Goal: Task Accomplishment & Management: Complete application form

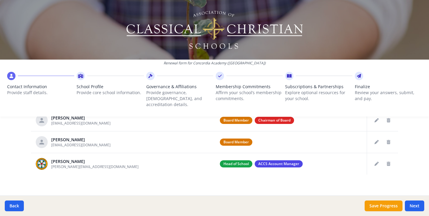
scroll to position [276, 0]
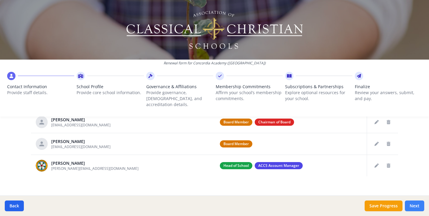
click at [415, 207] on button "Next" at bounding box center [414, 205] width 19 height 11
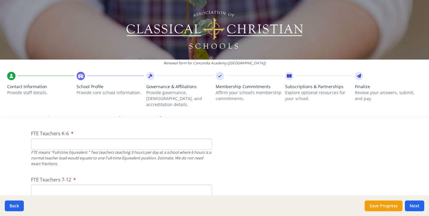
scroll to position [359, 0]
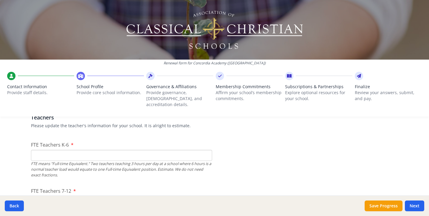
type input "1"
click at [206, 150] on input "1" at bounding box center [121, 155] width 181 height 11
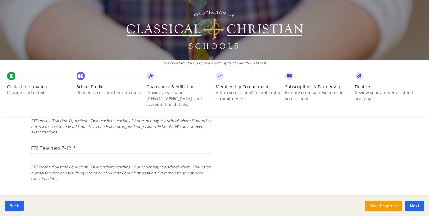
scroll to position [403, 0]
type input "2"
click at [39, 153] on input "FTE Teachers 7-12" at bounding box center [121, 157] width 181 height 11
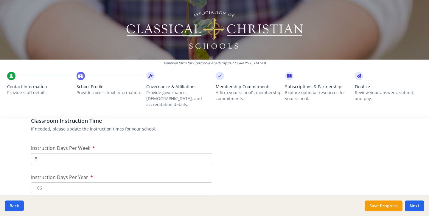
scroll to position [502, 0]
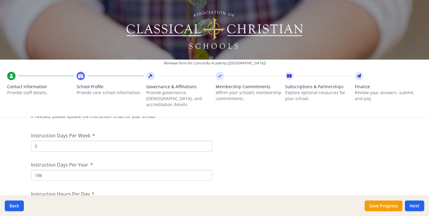
type input "5"
type input "6"
click at [206, 141] on input "6" at bounding box center [121, 146] width 181 height 11
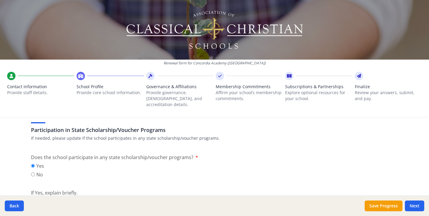
scroll to position [797, 0]
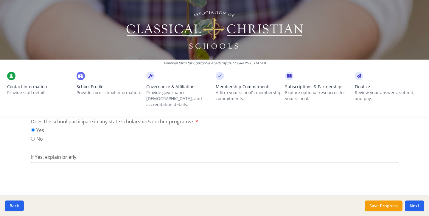
type input "5"
click at [48, 163] on textarea "If Yes, explain briefly." at bounding box center [214, 182] width 367 height 40
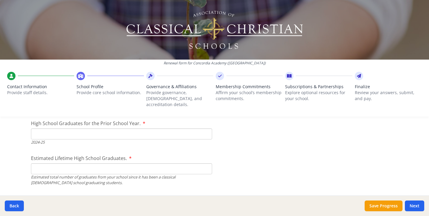
scroll to position [927, 0]
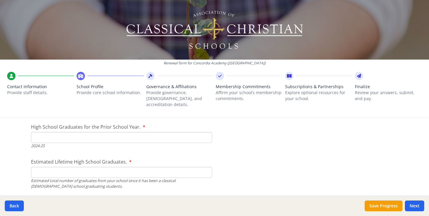
type textarea "ACE scholarships program, Lutheran Scholarship for the Kansas District, HERO sc…"
click at [60, 132] on input "High School Graduates for the Prior School Year." at bounding box center [121, 137] width 181 height 11
type input "1"
click at [59, 167] on input "Estimated Lifetime High School Graduates." at bounding box center [121, 172] width 181 height 11
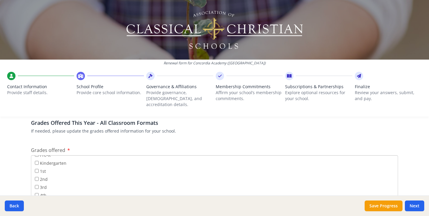
scroll to position [0, 0]
type input "4"
click at [36, 158] on input "Pre-K" at bounding box center [37, 160] width 4 height 4
checkbox input "true"
click at [35, 166] on input "Kindergarten" at bounding box center [37, 168] width 4 height 4
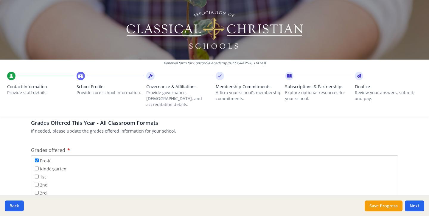
checkbox input "true"
click at [37, 175] on input "1st" at bounding box center [37, 177] width 4 height 4
checkbox input "true"
click at [37, 170] on input "2nd" at bounding box center [37, 172] width 4 height 4
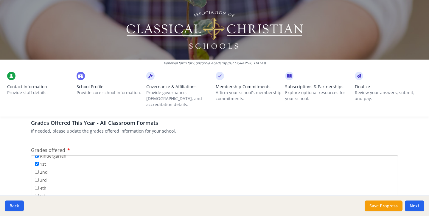
checkbox input "true"
click at [37, 178] on input "3rd" at bounding box center [37, 180] width 4 height 4
checkbox input "true"
click at [37, 186] on input "4th" at bounding box center [37, 188] width 4 height 4
checkbox input "true"
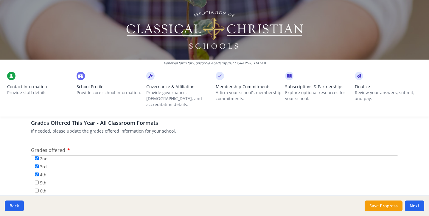
scroll to position [27, 0]
click at [35, 180] on input "5th" at bounding box center [37, 182] width 4 height 4
checkbox input "true"
click at [37, 188] on input "6th" at bounding box center [37, 190] width 4 height 4
checkbox input "true"
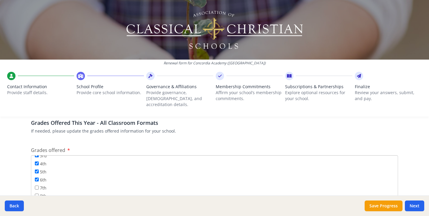
scroll to position [46, 0]
click at [37, 177] on input "7th" at bounding box center [37, 179] width 4 height 4
checkbox input "true"
click at [37, 185] on input "8th" at bounding box center [37, 187] width 4 height 4
checkbox input "true"
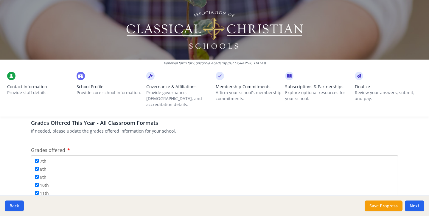
scroll to position [64, 0]
click at [414, 206] on button "Next" at bounding box center [414, 205] width 19 height 11
click at [414, 207] on button "Next" at bounding box center [414, 205] width 19 height 11
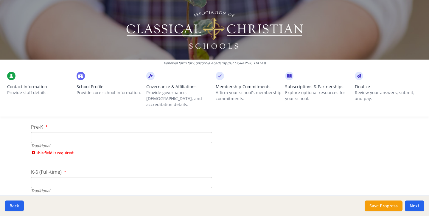
scroll to position [1306, 0]
type input "1"
click at [206, 132] on input "1" at bounding box center [121, 137] width 181 height 11
type input "3"
click at [66, 166] on input "K-6 (Full-time)" at bounding box center [121, 171] width 181 height 11
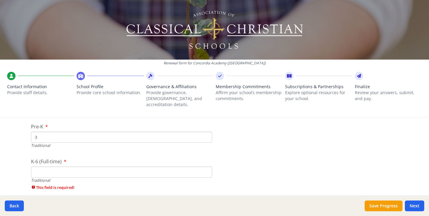
type input "1"
click at [206, 166] on input "1" at bounding box center [121, 171] width 181 height 11
type input "6"
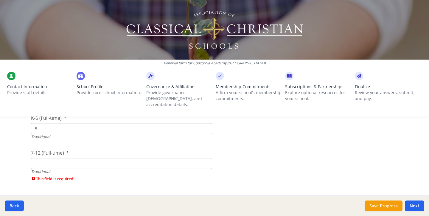
type input "5"
click at [45, 158] on input "7-12 (Full-time)" at bounding box center [121, 163] width 181 height 11
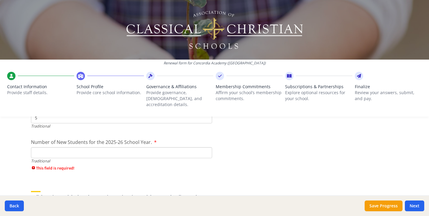
scroll to position [1397, 0]
type input "5"
click at [44, 146] on input "Number of New Students for the 2025-26 School Year." at bounding box center [121, 151] width 181 height 11
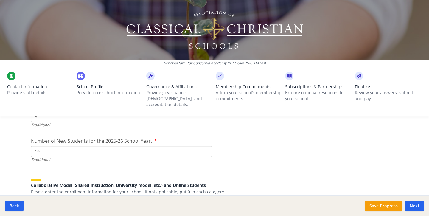
type input "1"
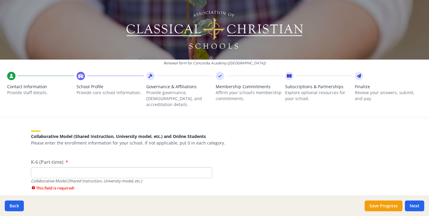
scroll to position [1447, 0]
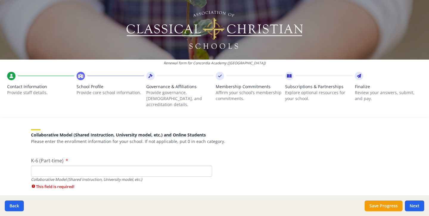
type input "16"
click at [50, 166] on input "K-6 (Part-time)" at bounding box center [121, 171] width 181 height 11
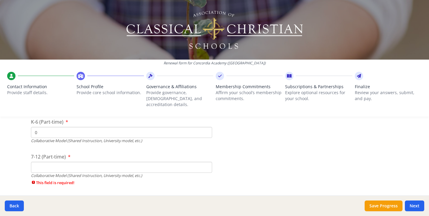
type input "0"
click at [41, 162] on input "7-12 (Part-time)" at bounding box center [121, 167] width 181 height 11
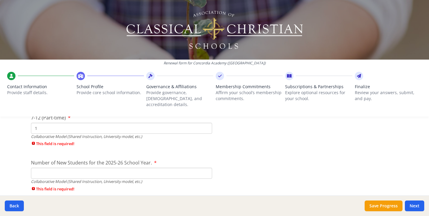
scroll to position [1526, 0]
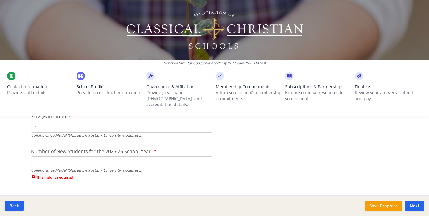
type input "1"
click at [43, 156] on input "Number of New Students for the 2025-26 School Year." at bounding box center [121, 161] width 181 height 11
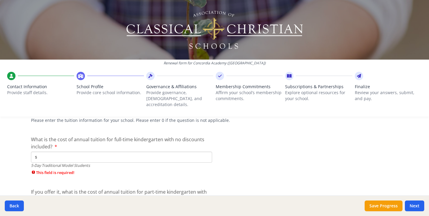
scroll to position [1608, 0]
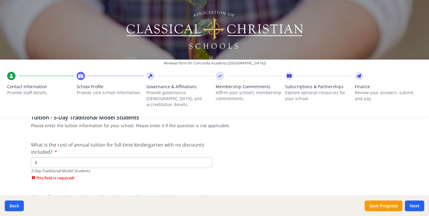
type input "1"
click at [60, 157] on input "$" at bounding box center [121, 162] width 181 height 11
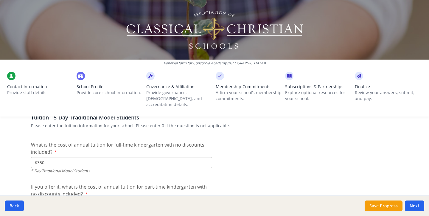
type input "$3 500"
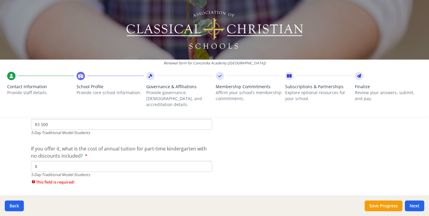
scroll to position [1647, 0]
click at [52, 161] on input "$" at bounding box center [121, 165] width 181 height 11
type input "$3 500"
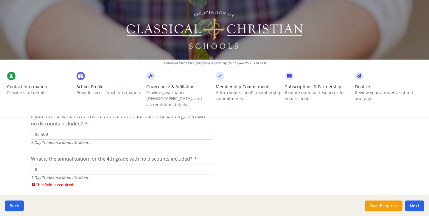
click at [49, 164] on input "$" at bounding box center [121, 169] width 181 height 11
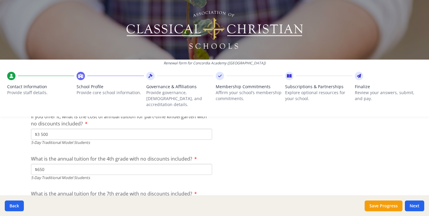
type input "$6 500"
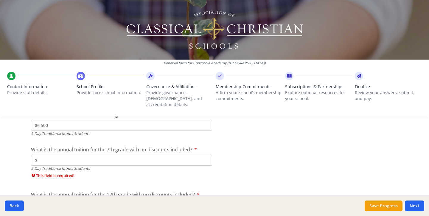
scroll to position [1722, 0]
click at [74, 155] on input "$" at bounding box center [121, 160] width 181 height 11
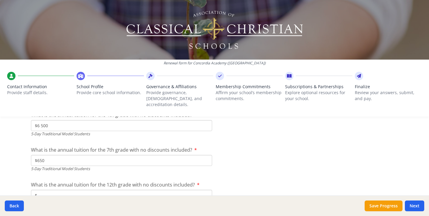
type input "$6 500"
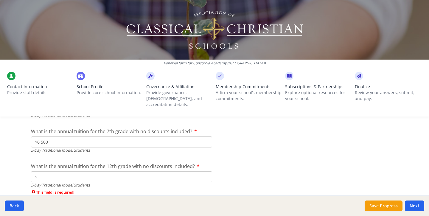
click at [53, 171] on input "$" at bounding box center [121, 176] width 181 height 11
type input "$7 500"
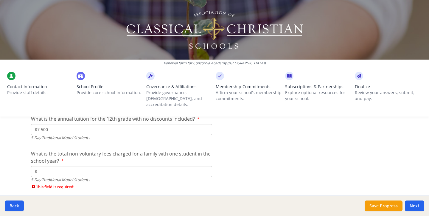
scroll to position [1787, 0]
click at [55, 167] on input "$" at bounding box center [121, 172] width 181 height 11
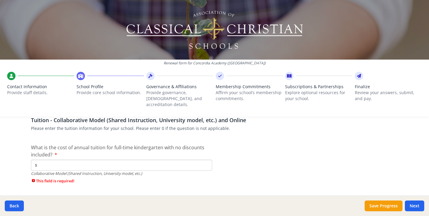
scroll to position [1892, 0]
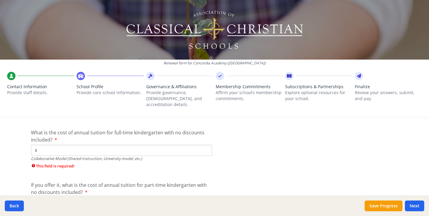
type input "$200"
click at [50, 145] on input "$" at bounding box center [121, 150] width 181 height 11
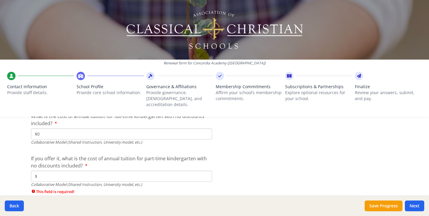
scroll to position [1909, 0]
type input "$0"
click at [60, 170] on input "$" at bounding box center [121, 175] width 181 height 11
click at [52, 170] on input "$" at bounding box center [121, 175] width 181 height 11
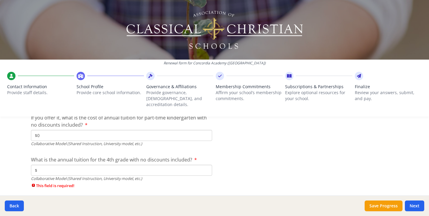
scroll to position [1951, 0]
type input "$0"
click at [48, 163] on input "$" at bounding box center [121, 168] width 181 height 11
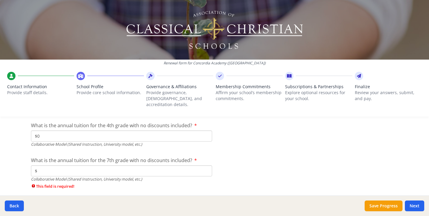
scroll to position [1985, 0]
type input "$0"
click at [52, 164] on input "$" at bounding box center [121, 169] width 181 height 11
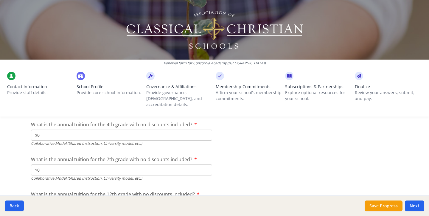
scroll to position [2027, 0]
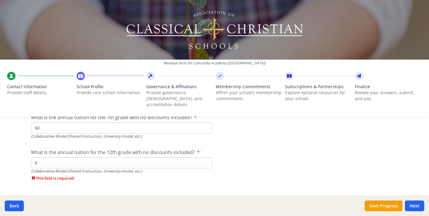
type input "$0"
click at [47, 157] on input "$" at bounding box center [121, 162] width 181 height 11
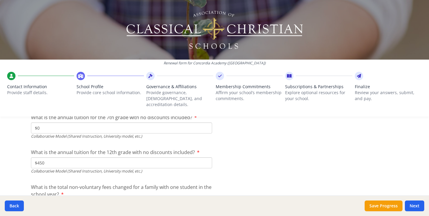
type input "$4 500"
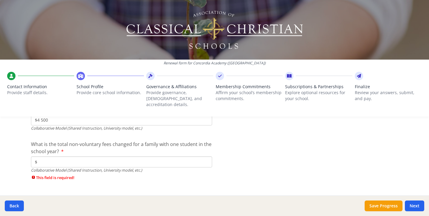
scroll to position [2070, 0]
click at [60, 156] on input "$" at bounding box center [121, 161] width 181 height 11
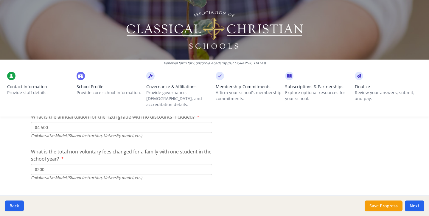
type input "$200"
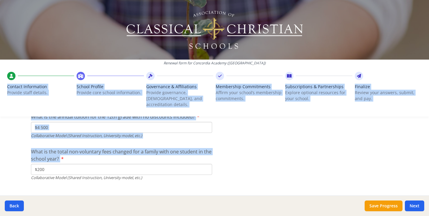
drag, startPoint x: 60, startPoint y: 149, endPoint x: 60, endPoint y: 73, distance: 75.7
click at [60, 73] on div "Renewal form for Concordia Academy (KS) Contact Information Provide staff detai…" at bounding box center [214, 108] width 429 height 216
click at [418, 205] on button "Next" at bounding box center [414, 205] width 19 height 11
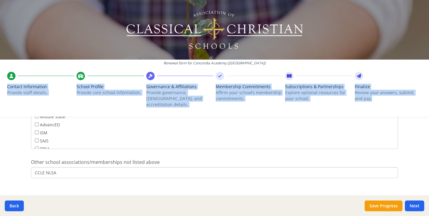
scroll to position [485, 0]
click at [415, 204] on button "Next" at bounding box center [414, 205] width 19 height 11
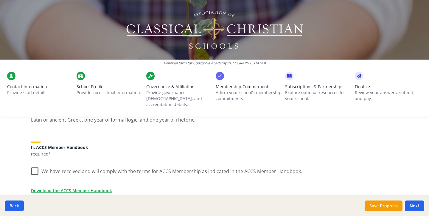
click at [34, 165] on label "We have received and will comply with the terms for ACCS Membership as indicate…" at bounding box center [166, 170] width 271 height 13
click at [0, 0] on input "We have received and will comply with the terms for ACCS Membership as indicate…" at bounding box center [0, 0] width 0 height 0
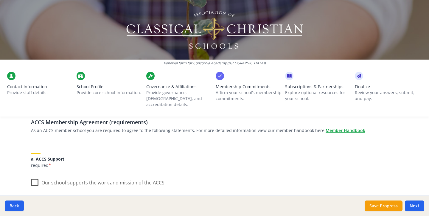
scroll to position [62, 0]
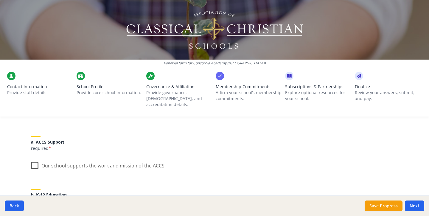
click at [35, 161] on label "Our school supports the work and mission of the ACCS." at bounding box center [98, 164] width 135 height 13
click at [0, 0] on input "Our school supports the work and mission of the ACCS." at bounding box center [0, 0] width 0 height 0
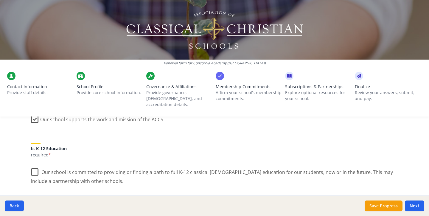
scroll to position [109, 0]
click at [34, 165] on label "Our school is committed to providing or finding a path to full K-12 classical C…" at bounding box center [214, 174] width 367 height 20
click at [0, 0] on input "Our school is committed to providing or finding a path to full K-12 classical C…" at bounding box center [0, 0] width 0 height 0
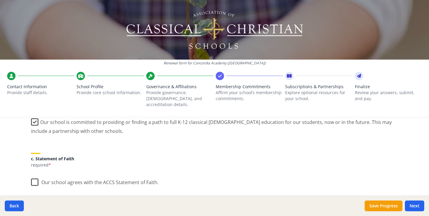
scroll to position [181, 0]
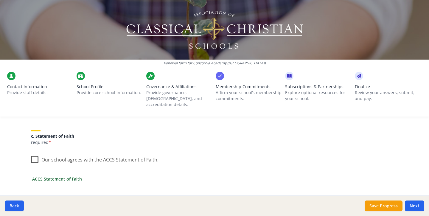
click at [49, 176] on link "ACCS Statement of Faith" at bounding box center [57, 179] width 50 height 6
click at [34, 153] on label "Our school agrees with the ACCS Statement of Faith." at bounding box center [94, 158] width 127 height 13
click at [0, 0] on input "Our school agrees with the ACCS Statement of Faith." at bounding box center [0, 0] width 0 height 0
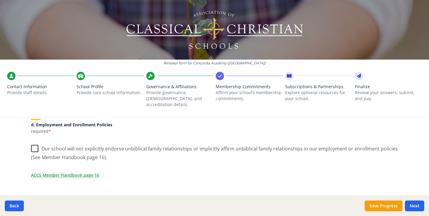
scroll to position [264, 0]
click at [32, 142] on label "Our school will not explicitly endorse unbiblical family relationships or impli…" at bounding box center [214, 150] width 367 height 20
click at [0, 0] on input "Our school will not explicitly endorse unbiblical family relationships or impli…" at bounding box center [0, 0] width 0 height 0
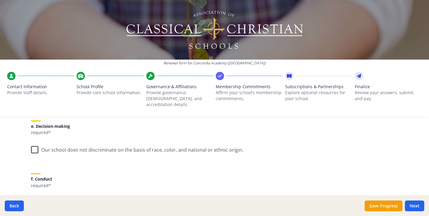
scroll to position [355, 0]
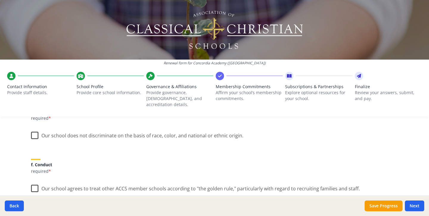
click at [33, 128] on label "Our school does not discriminate on the basis of race, color, and national or e…" at bounding box center [137, 134] width 212 height 13
click at [0, 0] on input "Our school does not discriminate on the basis of race, color, and national or e…" at bounding box center [0, 0] width 0 height 0
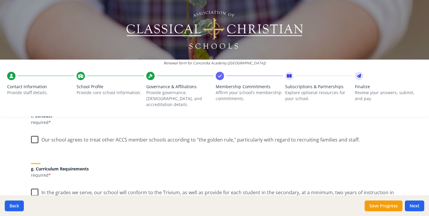
scroll to position [408, 0]
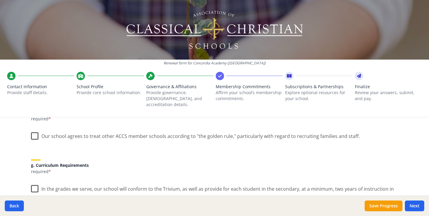
click at [33, 129] on label "Our school agrees to treat other ACCS member schools according to "the golden r…" at bounding box center [195, 134] width 329 height 13
click at [0, 0] on input "Our school agrees to treat other ACCS member schools according to "the golden r…" at bounding box center [0, 0] width 0 height 0
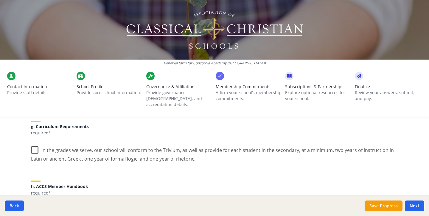
scroll to position [455, 0]
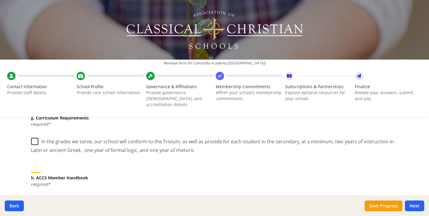
click at [34, 134] on label "In the grades we serve, our school will conform to the Trivium, as well as prov…" at bounding box center [214, 144] width 367 height 20
click at [0, 0] on input "In the grades we serve, our school will conform to the Trivium, as well as prov…" at bounding box center [0, 0] width 0 height 0
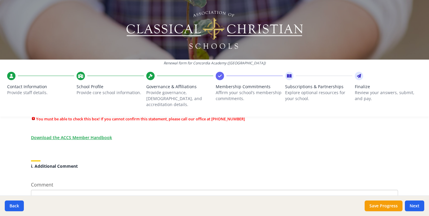
scroll to position [582, 0]
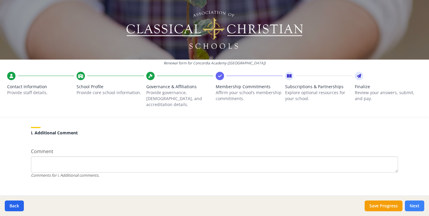
click at [418, 203] on button "Next" at bounding box center [414, 205] width 19 height 11
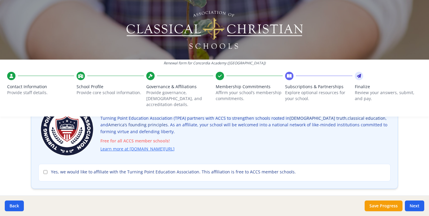
scroll to position [57, 0]
click at [45, 170] on input "Yes, we would like to affiliate with the Turning Point Education Association. T…" at bounding box center [45, 172] width 4 height 4
checkbox input "true"
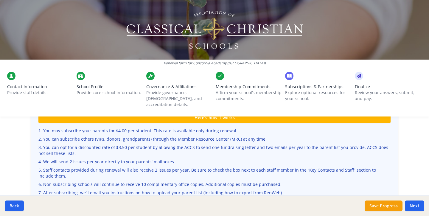
scroll to position [245, 0]
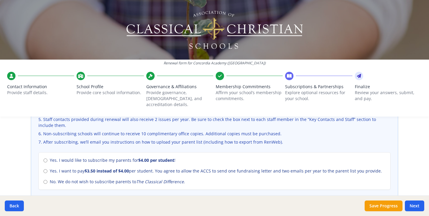
click at [45, 158] on input "Yes. I would like to subscribe my parents for $4.00 per student !" at bounding box center [45, 160] width 4 height 4
radio input "true"
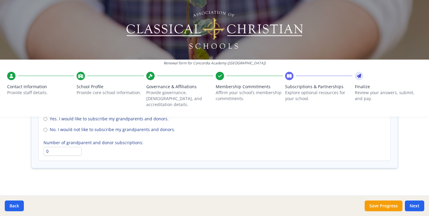
scroll to position [464, 0]
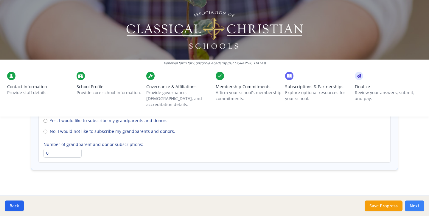
click at [414, 206] on button "Next" at bounding box center [414, 205] width 19 height 11
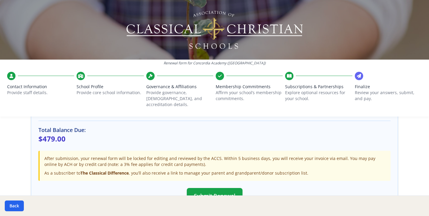
scroll to position [203, 0]
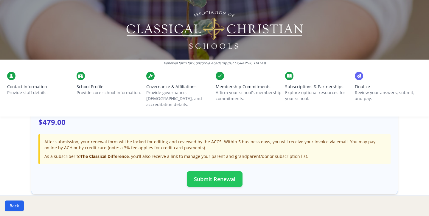
click at [220, 172] on button "Submit Renewal" at bounding box center [215, 178] width 56 height 15
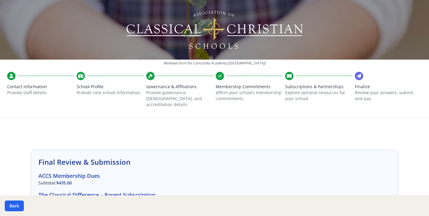
scroll to position [0, 0]
